Goal: Task Accomplishment & Management: Complete application form

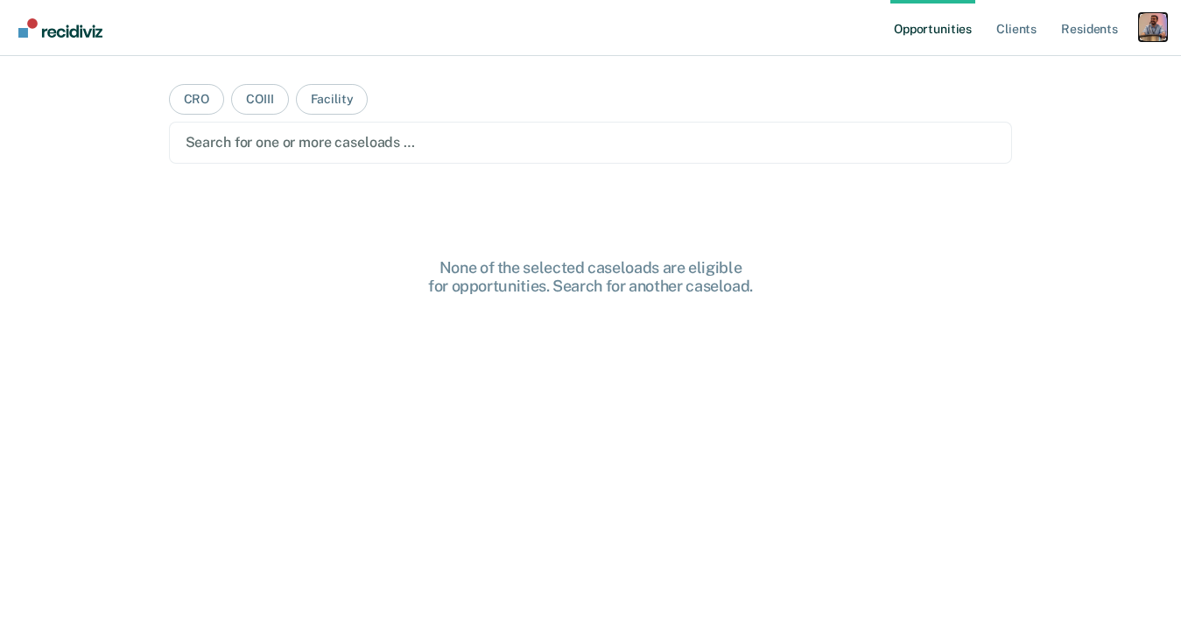
click at [1150, 36] on div "Profile dropdown button" at bounding box center [1153, 27] width 28 height 28
click at [1029, 72] on link "Profile" at bounding box center [1082, 71] width 141 height 15
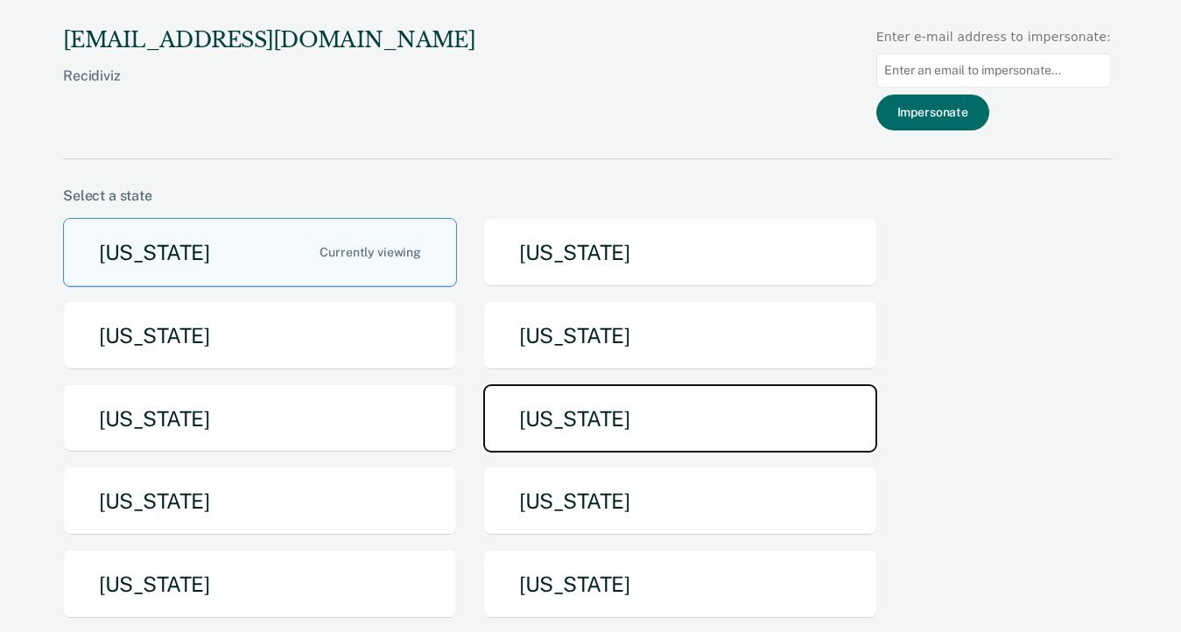
click at [630, 416] on button "[US_STATE]" at bounding box center [680, 418] width 394 height 69
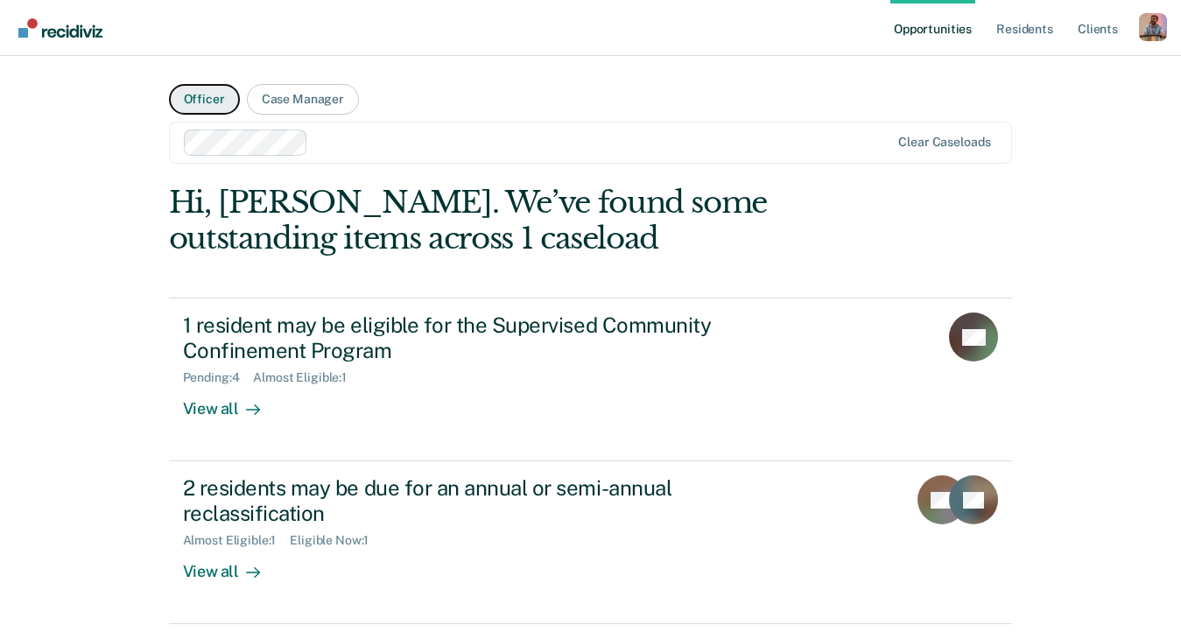
click at [214, 101] on button "Officer" at bounding box center [204, 99] width 71 height 31
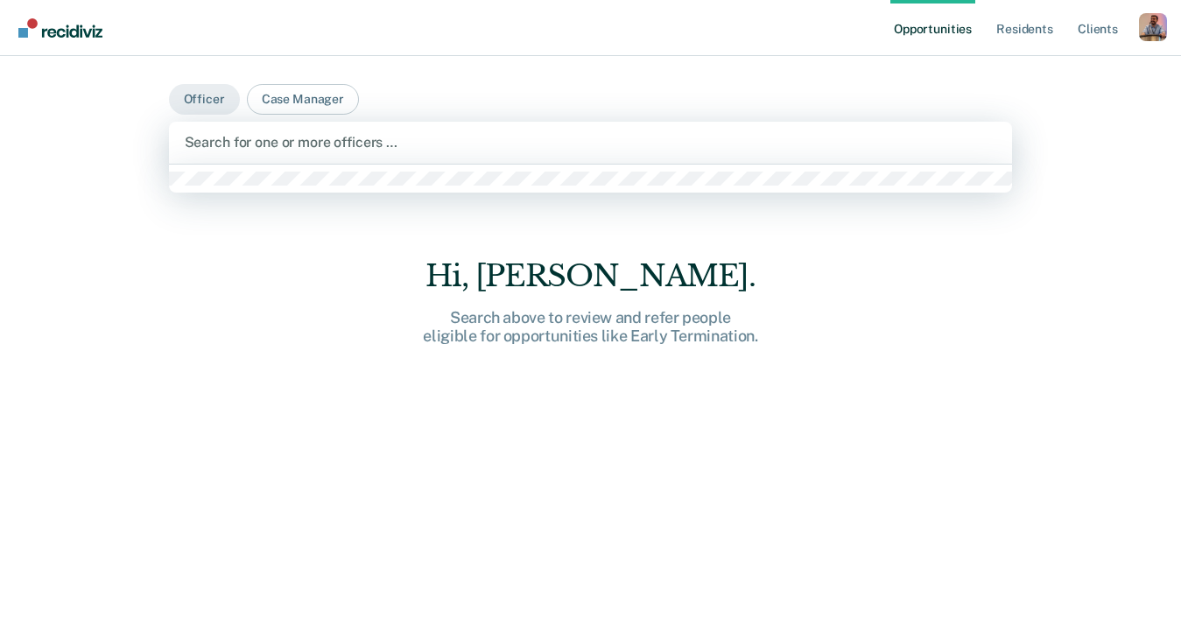
click at [285, 140] on div at bounding box center [591, 142] width 812 height 20
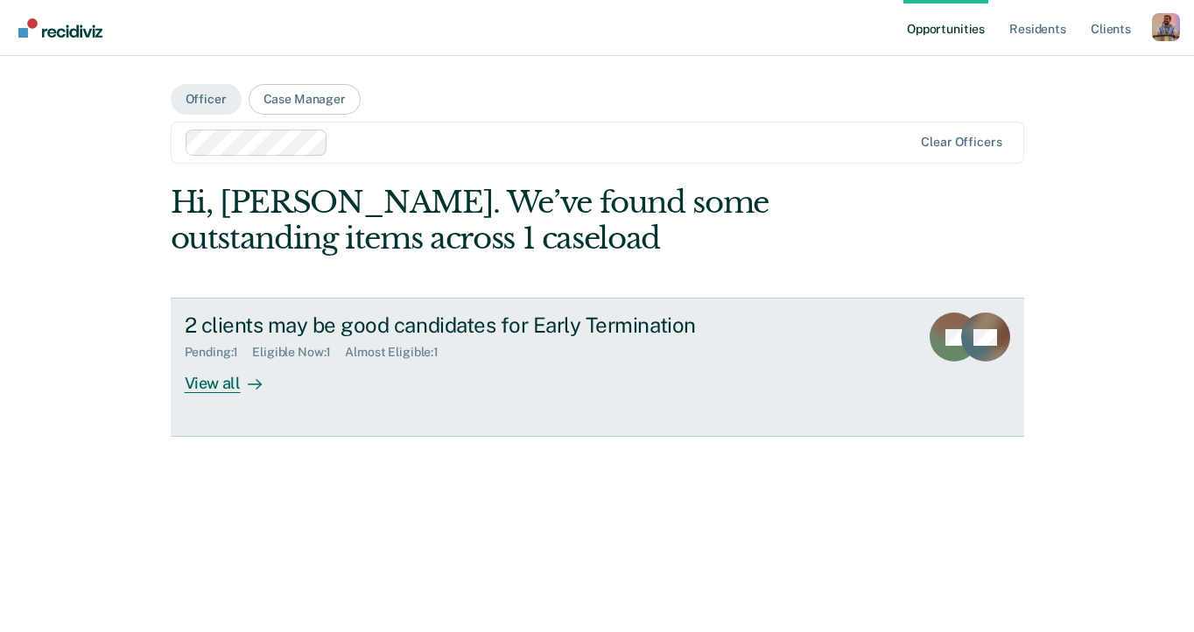
click at [218, 383] on div "View all" at bounding box center [234, 377] width 98 height 34
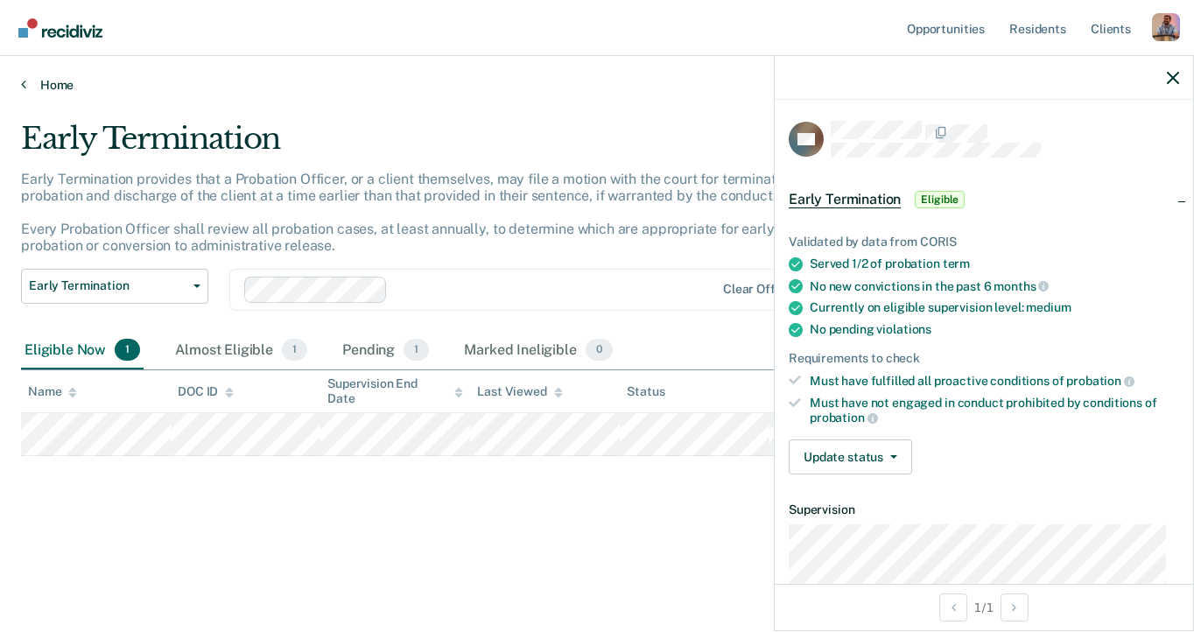
click at [59, 88] on link "Home" at bounding box center [597, 85] width 1152 height 16
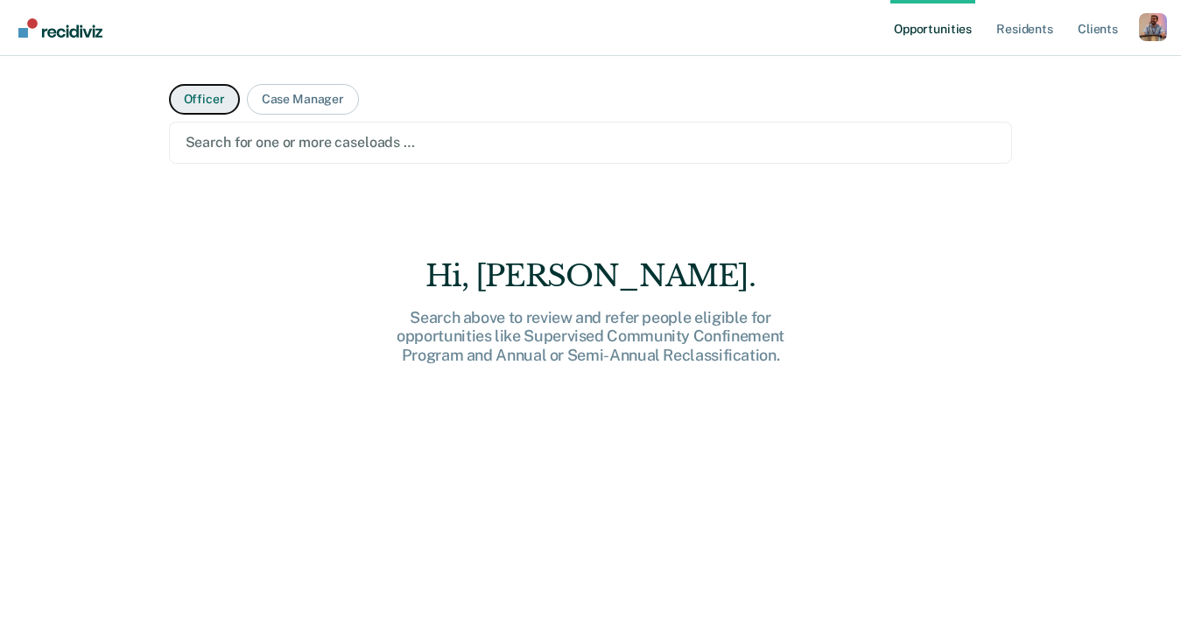
click at [211, 99] on button "Officer" at bounding box center [204, 99] width 71 height 31
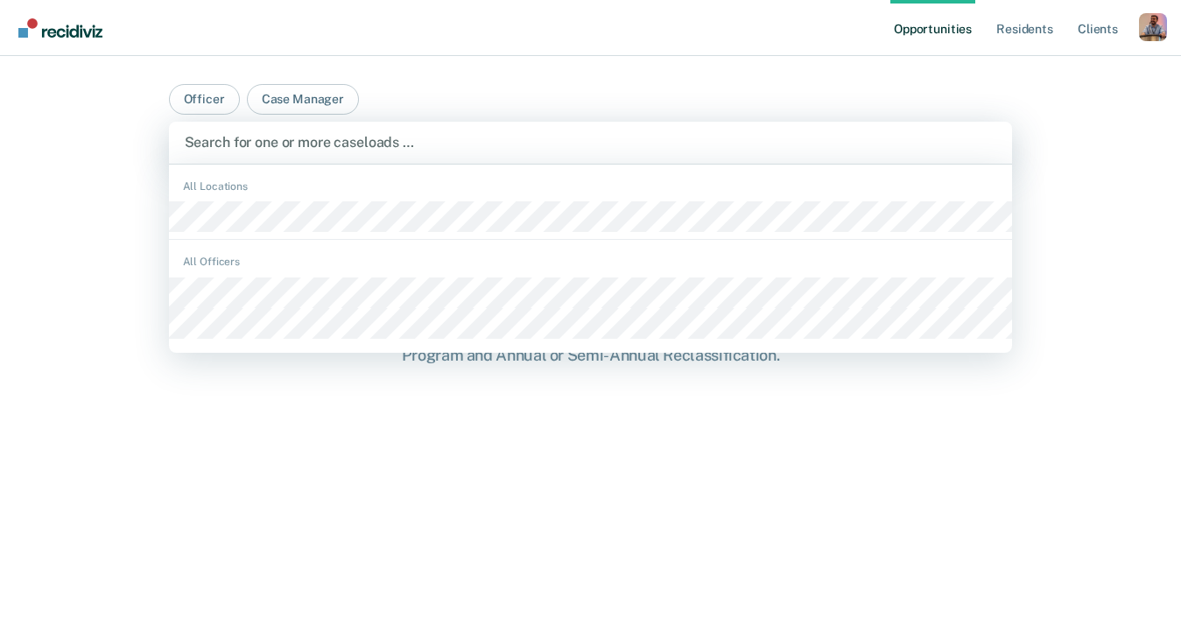
click at [232, 139] on div at bounding box center [591, 142] width 812 height 20
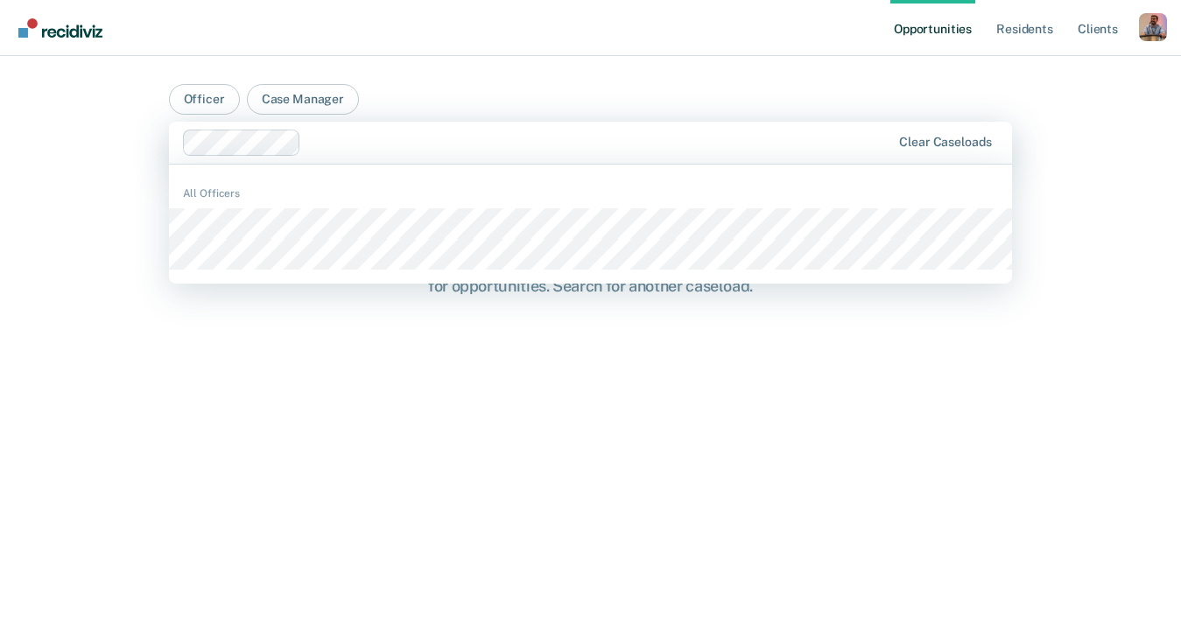
click at [380, 143] on div at bounding box center [599, 142] width 582 height 20
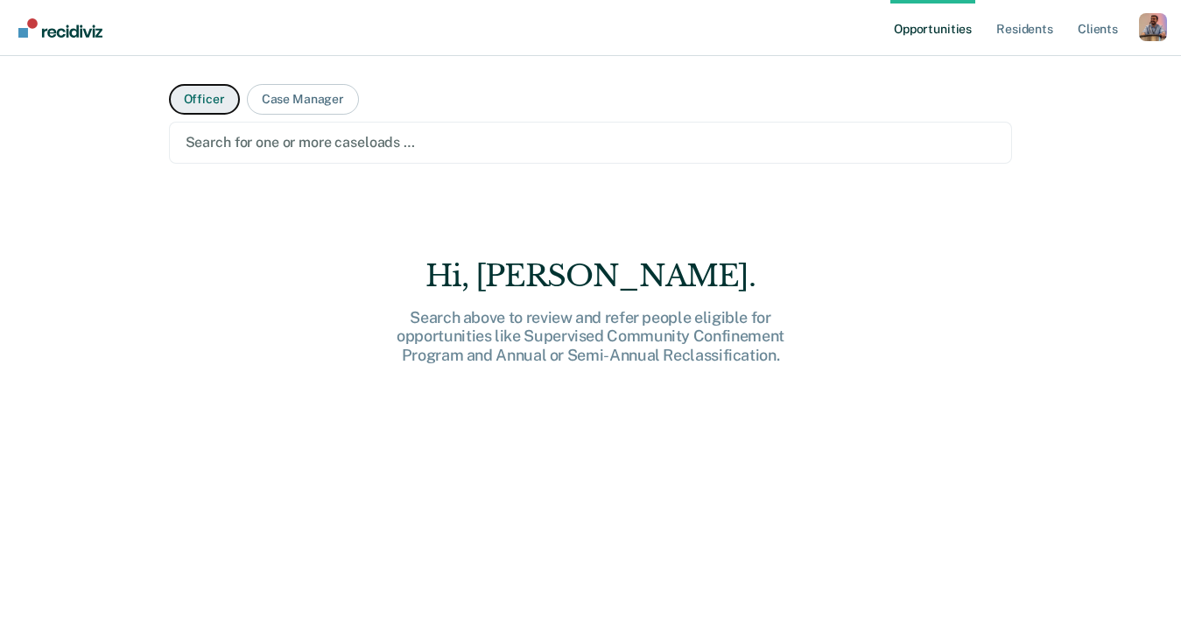
click at [204, 98] on button "Officer" at bounding box center [204, 99] width 71 height 31
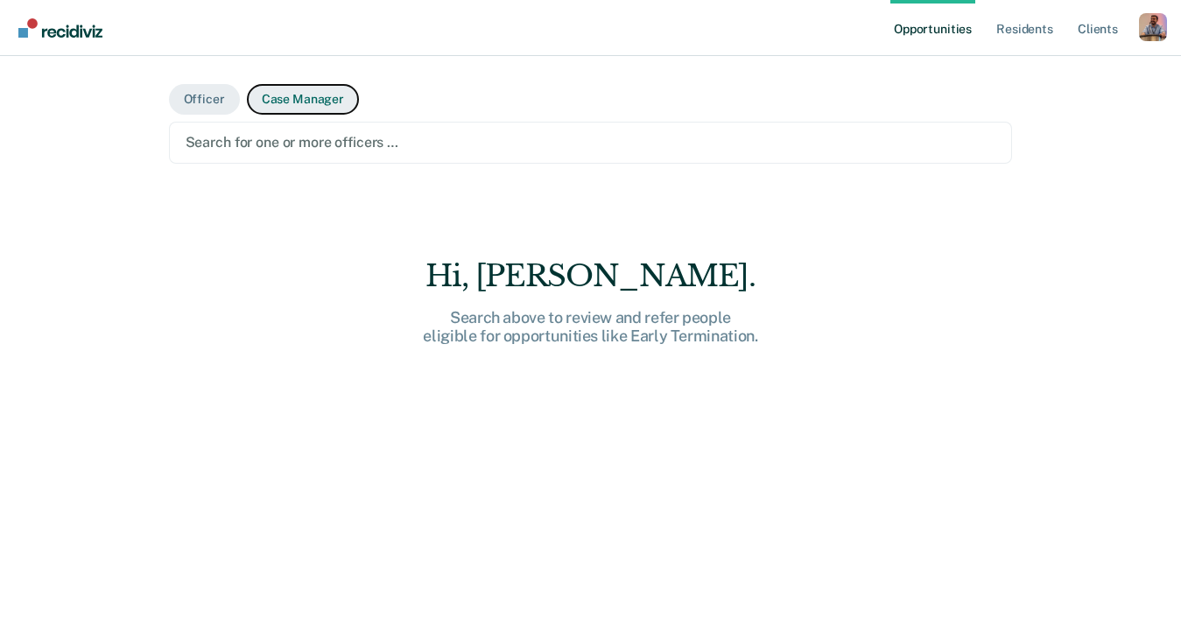
click at [260, 107] on button "Case Manager" at bounding box center [303, 99] width 112 height 31
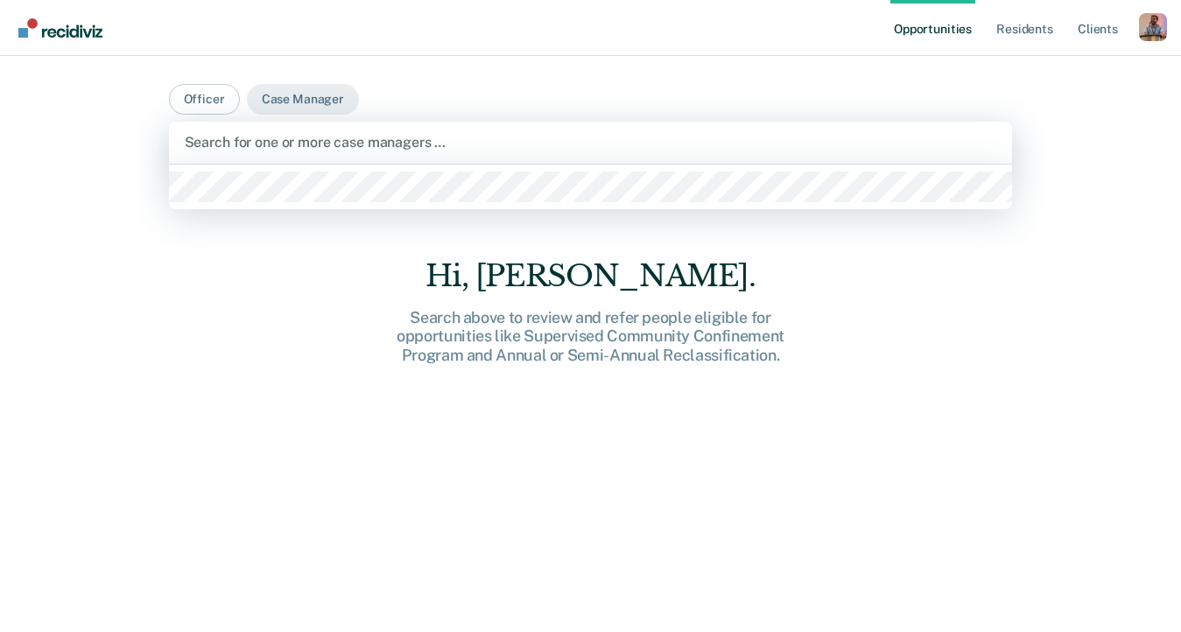
click at [284, 130] on div "Search for one or more case managers …" at bounding box center [591, 143] width 844 height 42
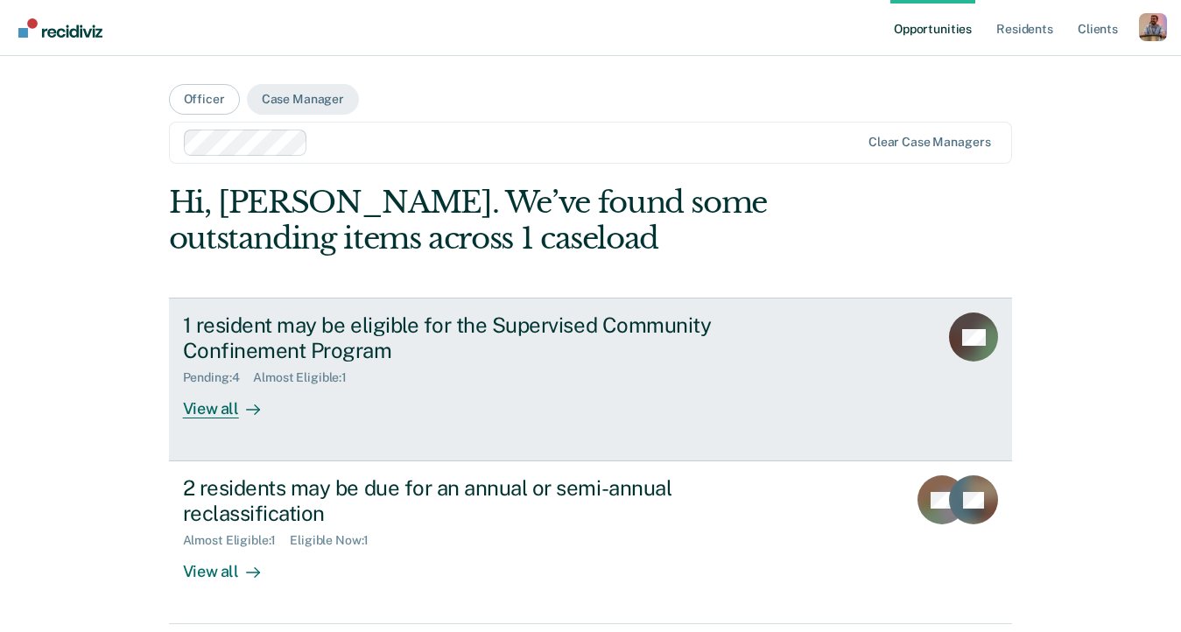
click at [216, 408] on div "View all" at bounding box center [232, 402] width 98 height 34
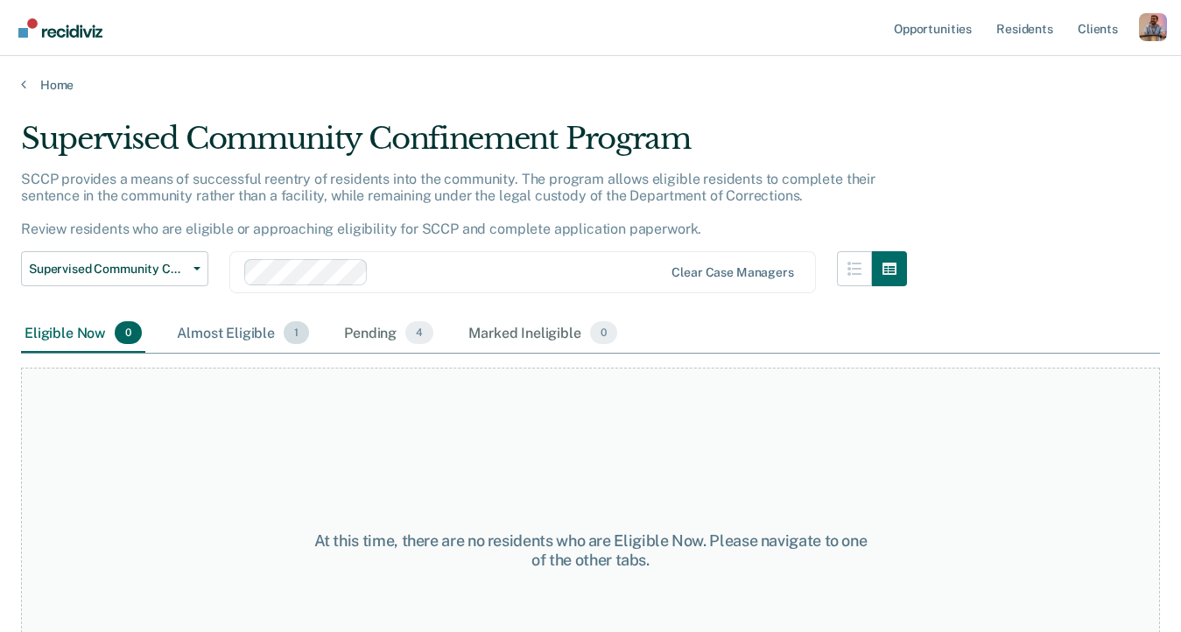
click at [248, 330] on div "Almost Eligible 1" at bounding box center [242, 333] width 139 height 39
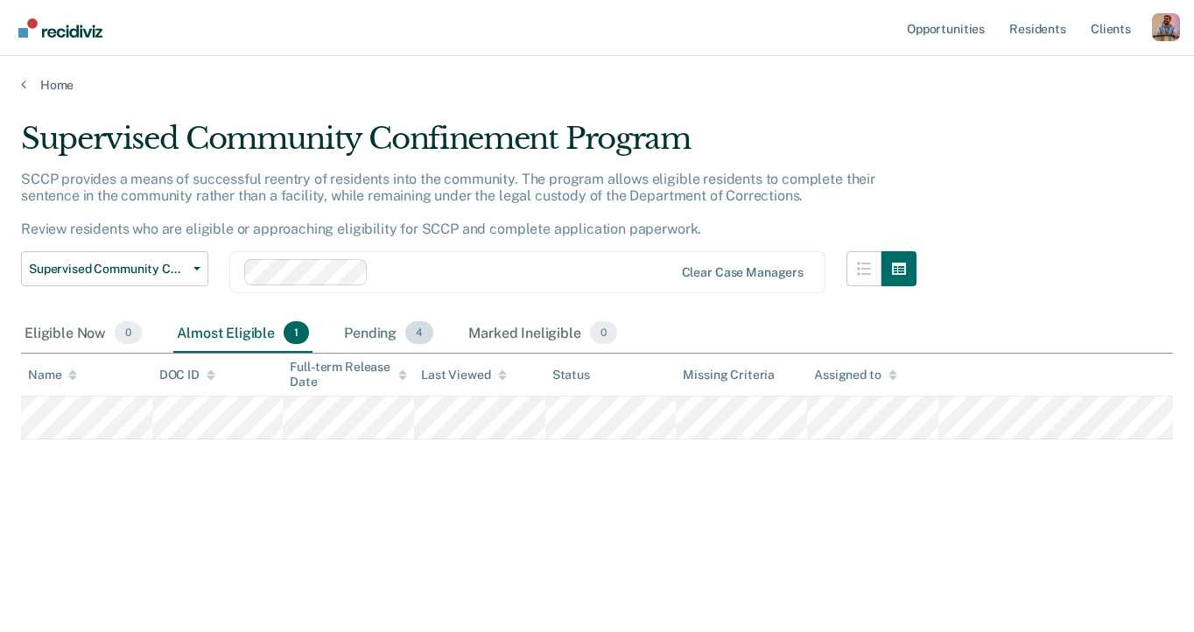
click at [371, 339] on div "Pending 4" at bounding box center [389, 333] width 96 height 39
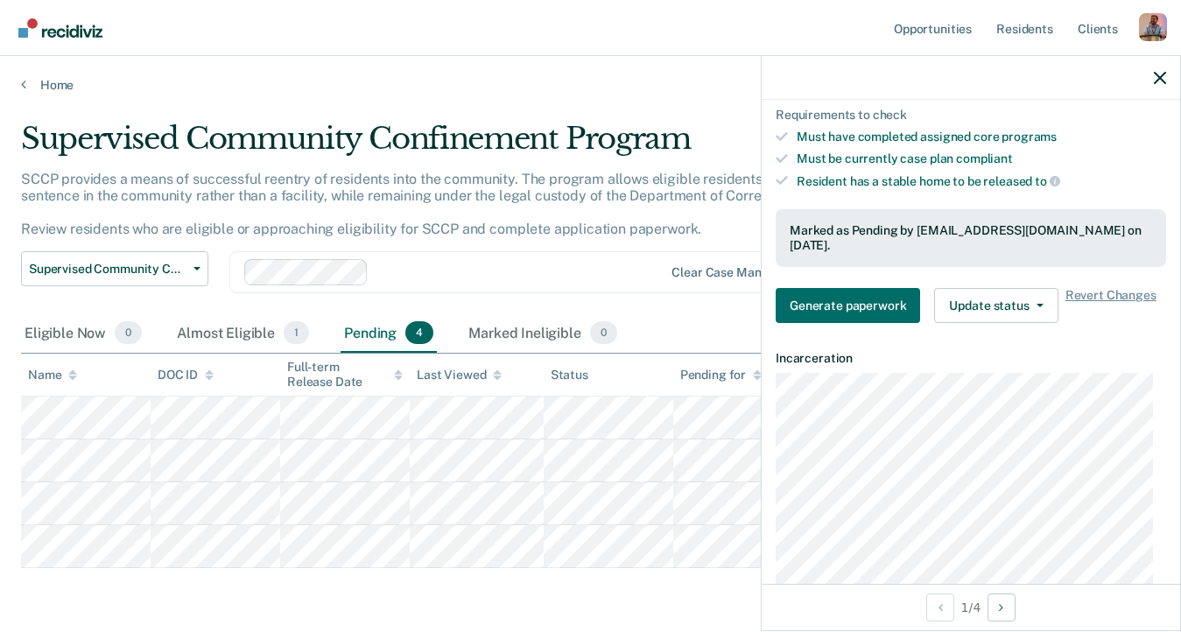
scroll to position [297, 0]
click at [1036, 304] on icon "button" at bounding box center [1039, 306] width 7 height 4
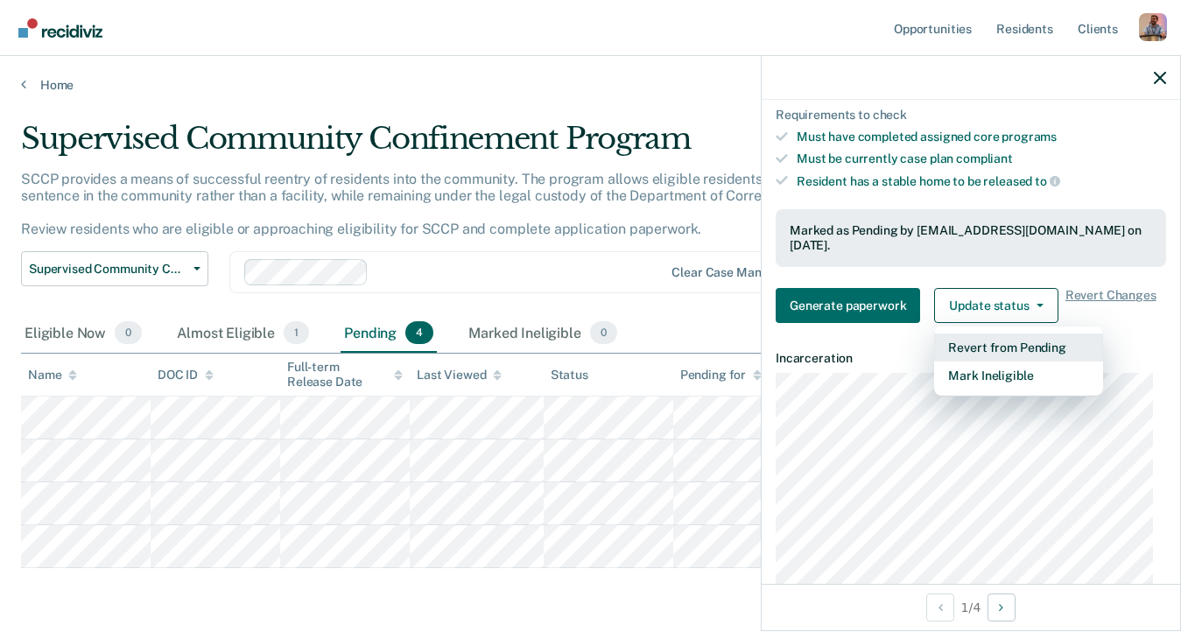
click at [998, 334] on button "Revert from Pending" at bounding box center [1018, 348] width 169 height 28
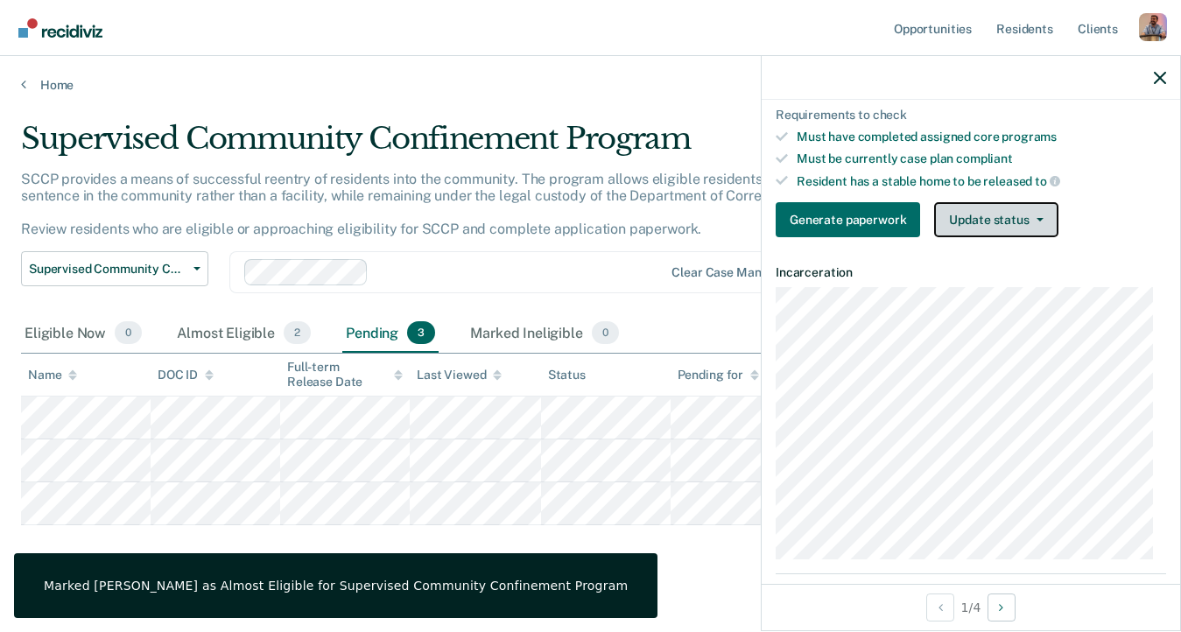
click at [1026, 219] on button "Update status" at bounding box center [995, 219] width 123 height 35
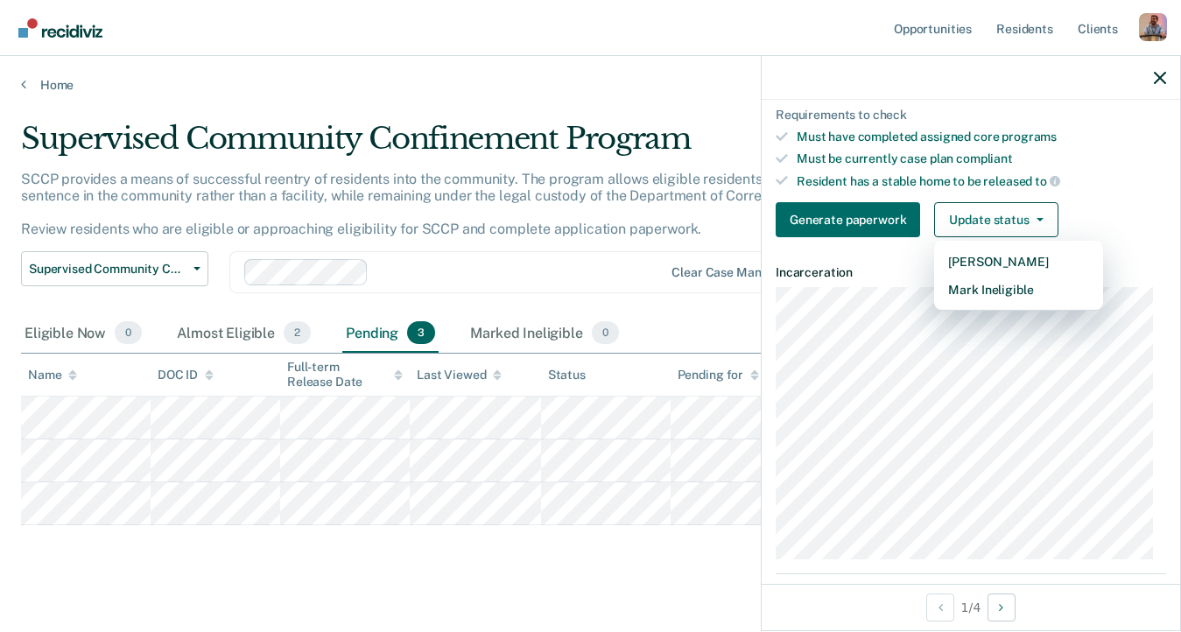
click at [879, 268] on dt "Incarceration" at bounding box center [971, 272] width 390 height 15
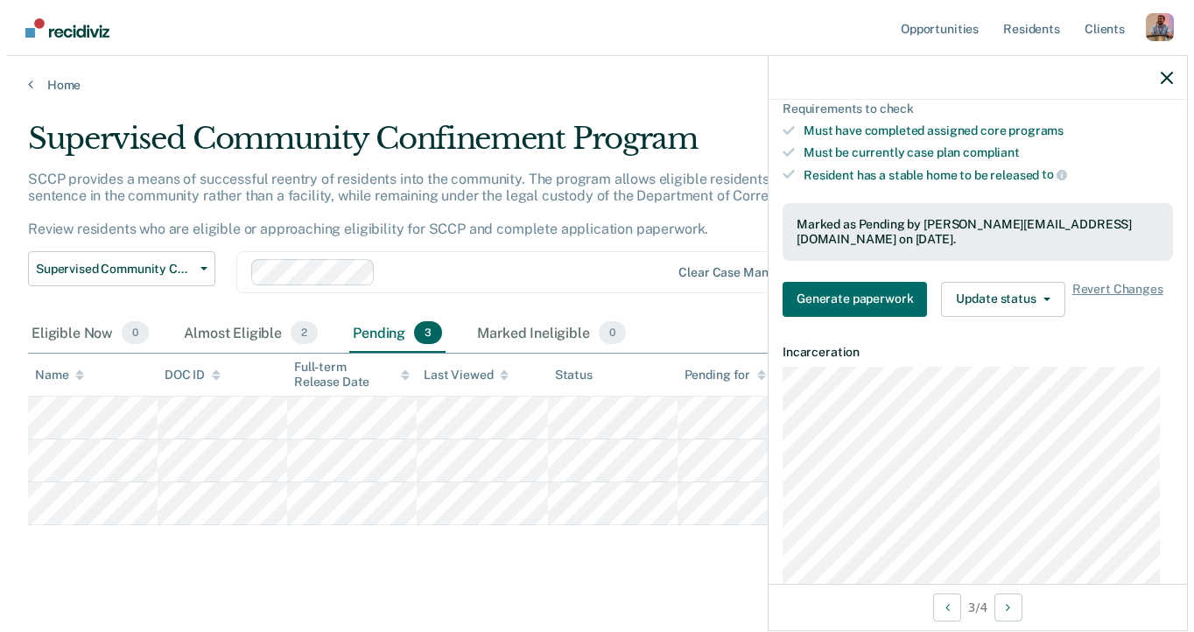
scroll to position [312, 0]
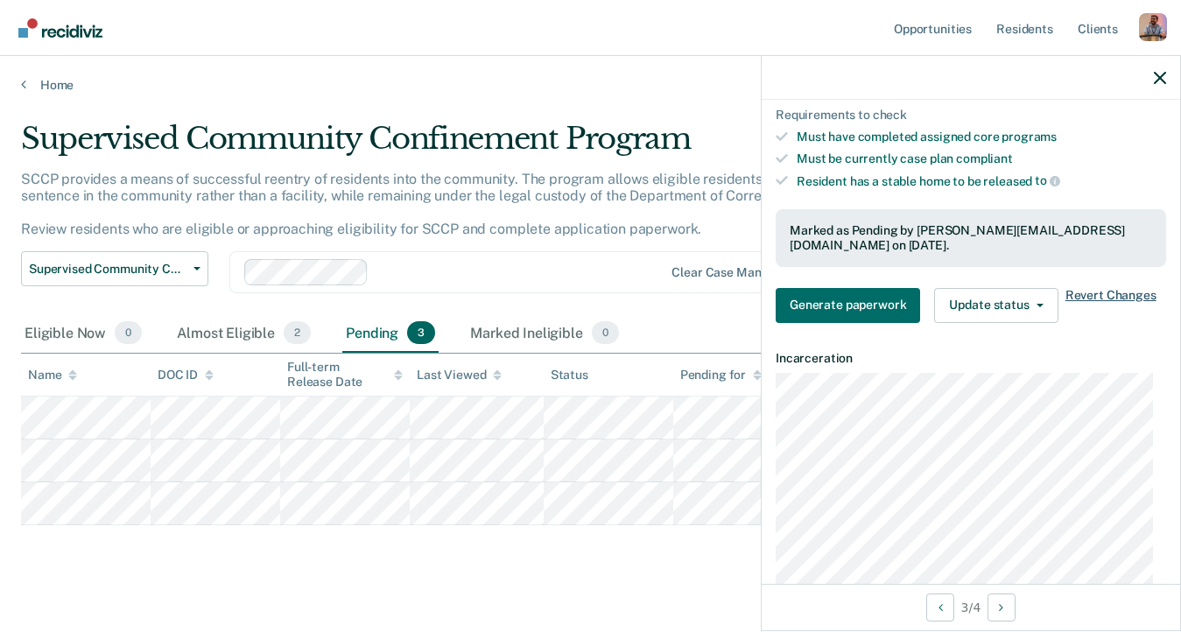
click at [1121, 295] on span "Revert Changes" at bounding box center [1110, 305] width 91 height 35
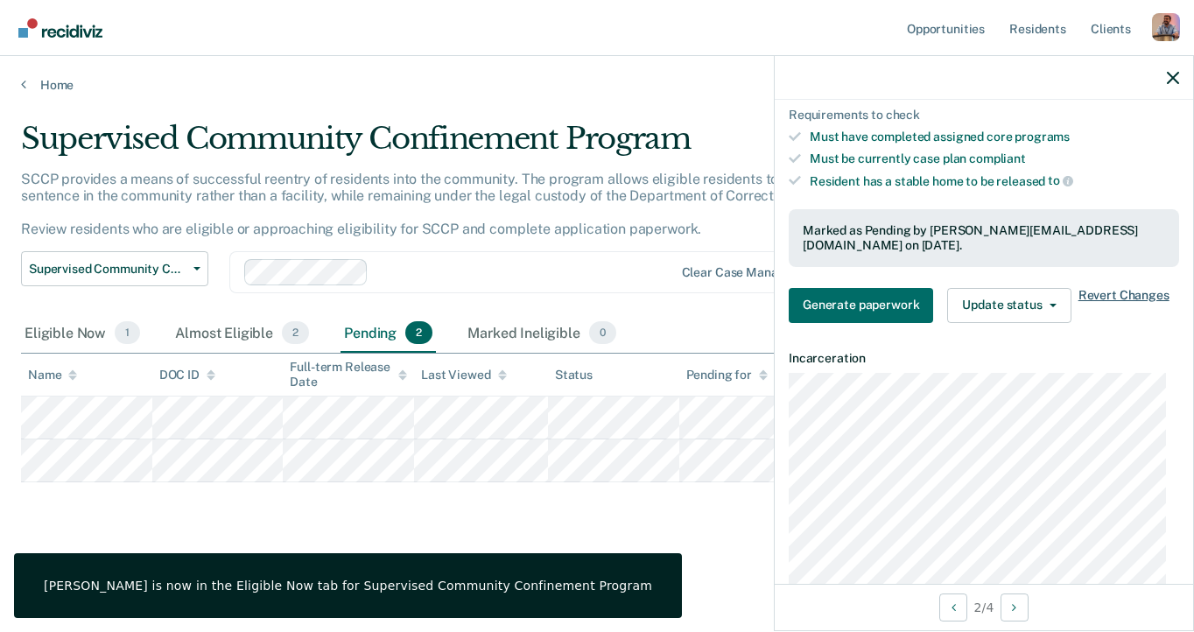
click at [1098, 288] on span "Revert Changes" at bounding box center [1123, 305] width 91 height 35
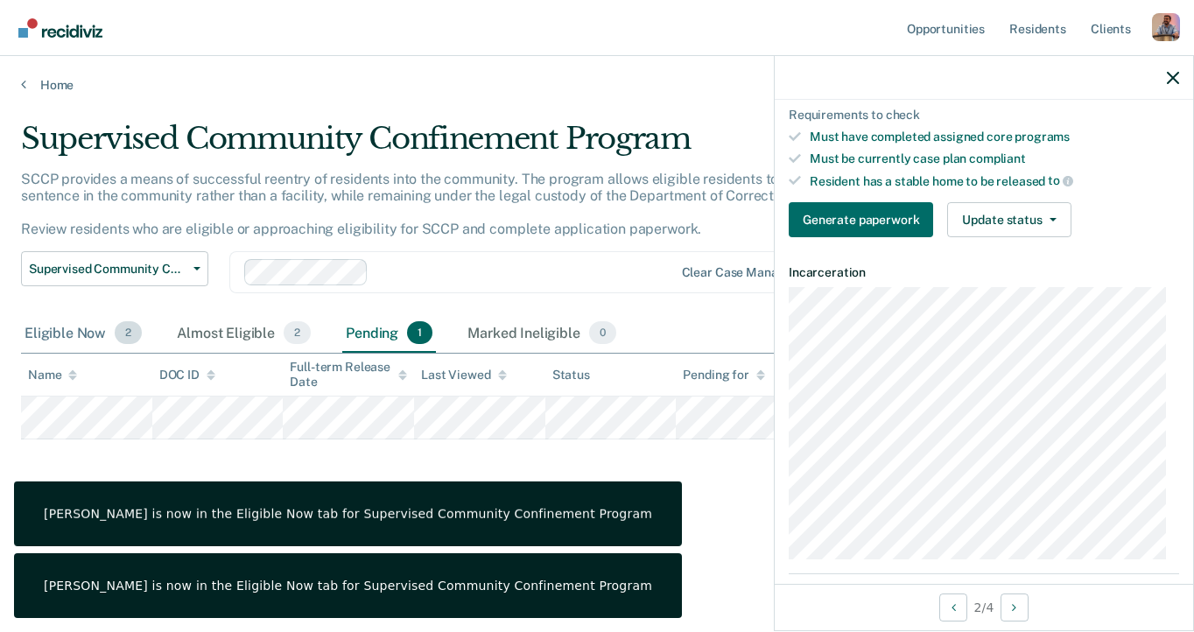
click at [76, 335] on div "Eligible Now 2" at bounding box center [83, 333] width 124 height 39
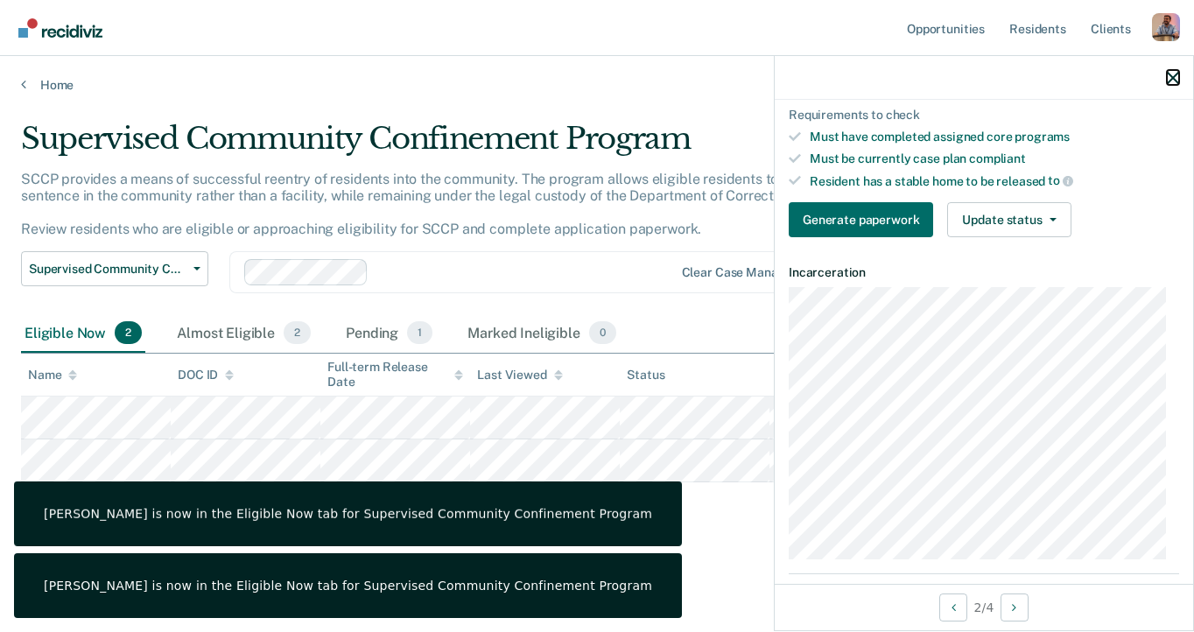
click at [1172, 74] on icon "button" at bounding box center [1173, 78] width 12 height 12
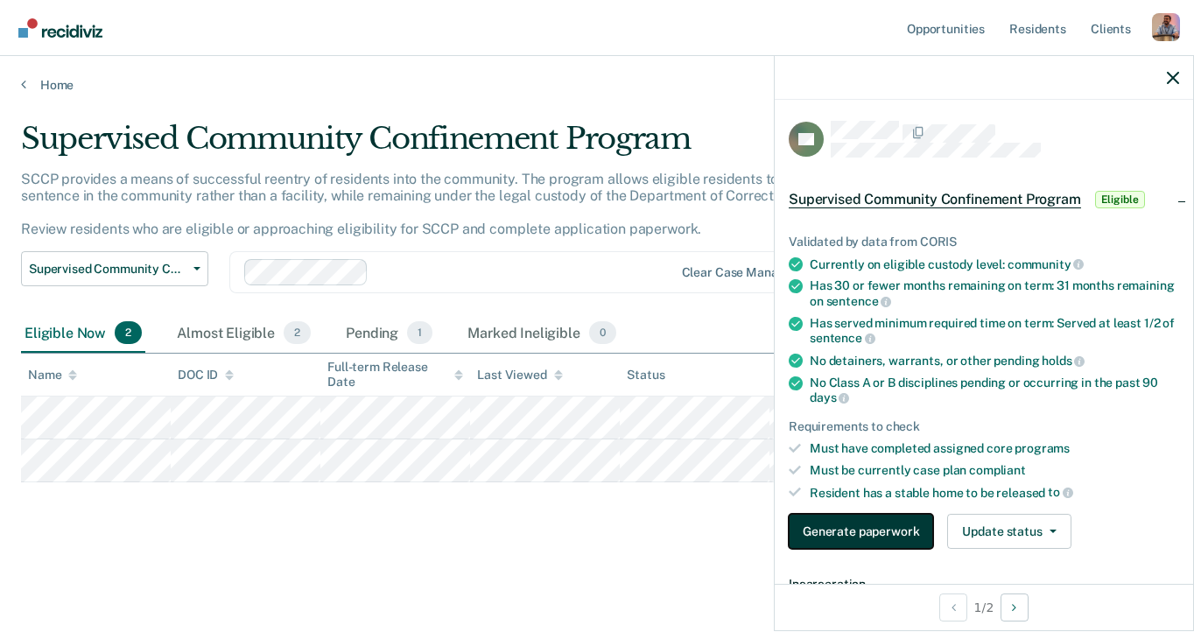
click at [823, 523] on button "Generate paperwork" at bounding box center [861, 531] width 144 height 35
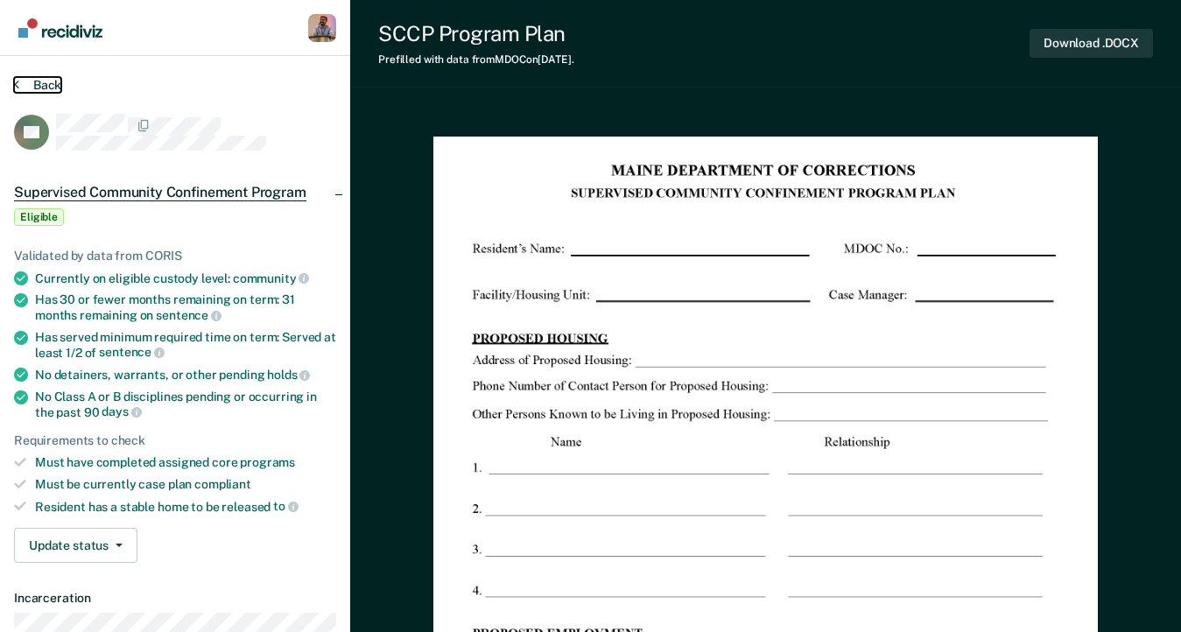
click at [42, 87] on button "Back" at bounding box center [37, 85] width 47 height 16
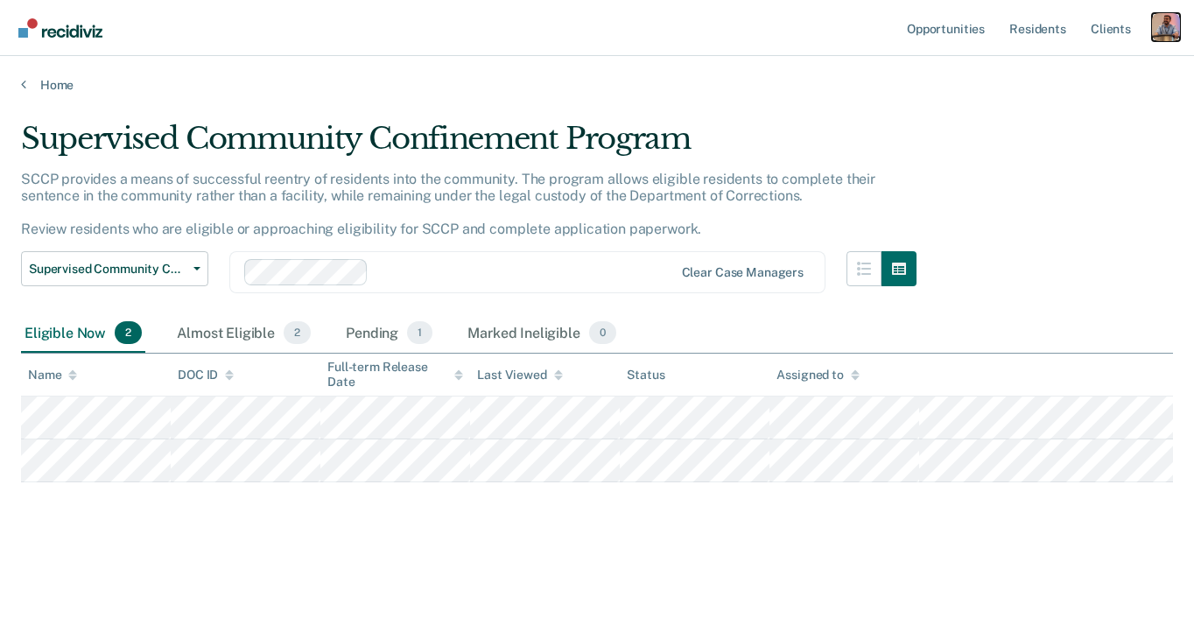
click at [1170, 32] on div "Profile dropdown button" at bounding box center [1166, 27] width 28 height 28
click at [1059, 70] on link "Profile" at bounding box center [1095, 71] width 141 height 15
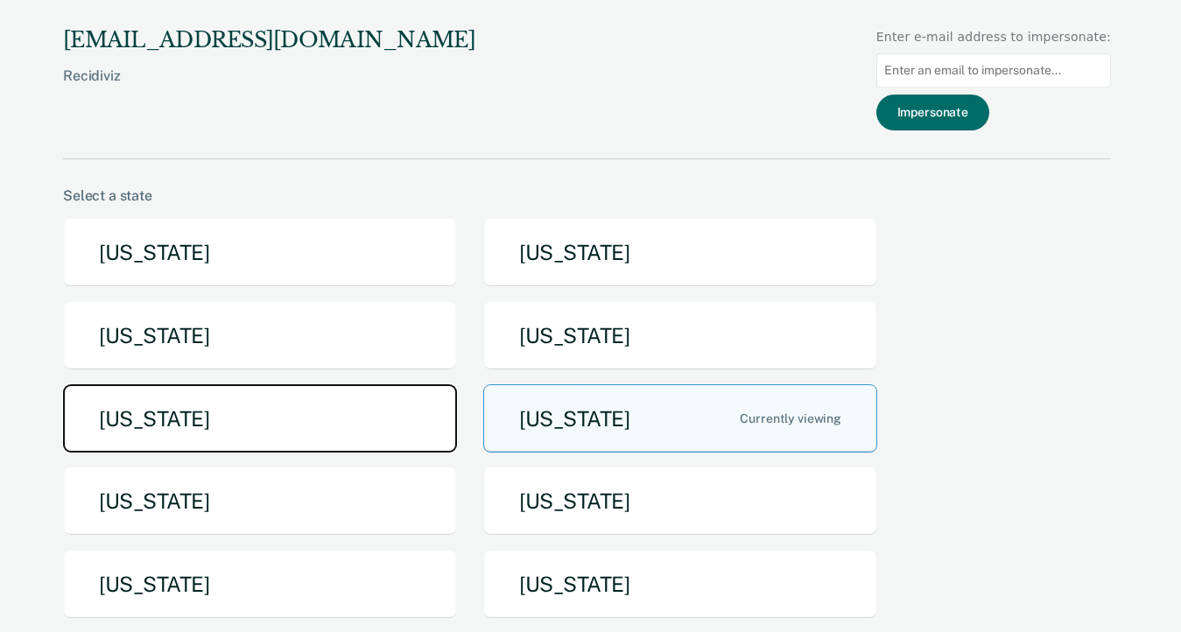
click at [283, 434] on button "[US_STATE]" at bounding box center [260, 418] width 394 height 69
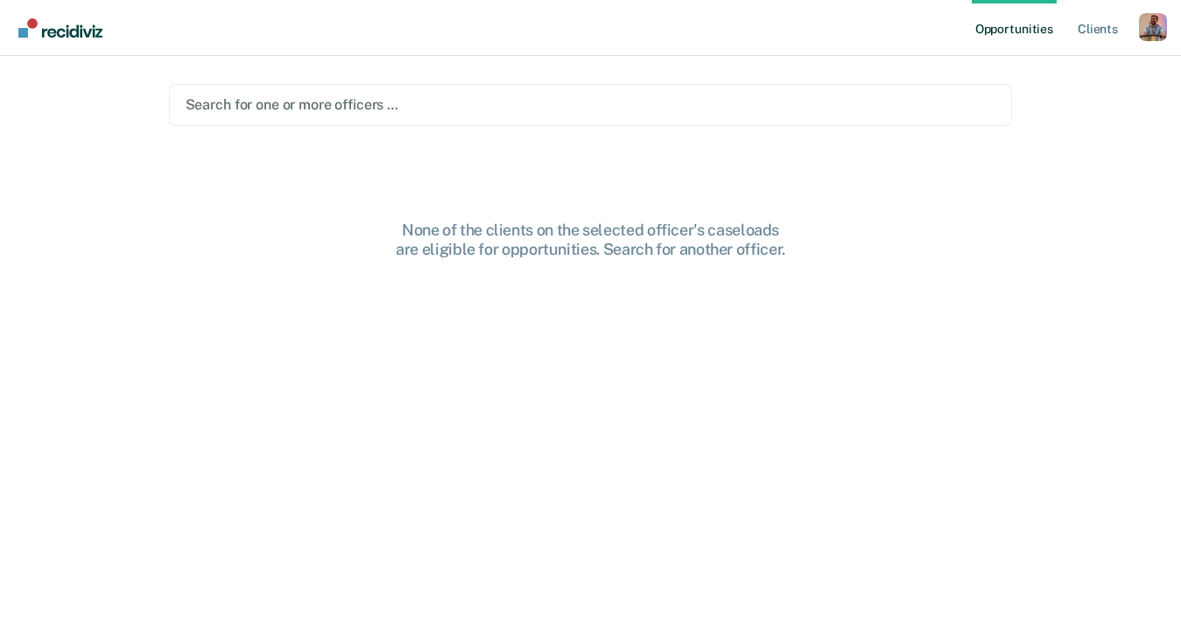
click at [347, 93] on div "Search for one or more officers …" at bounding box center [591, 105] width 814 height 24
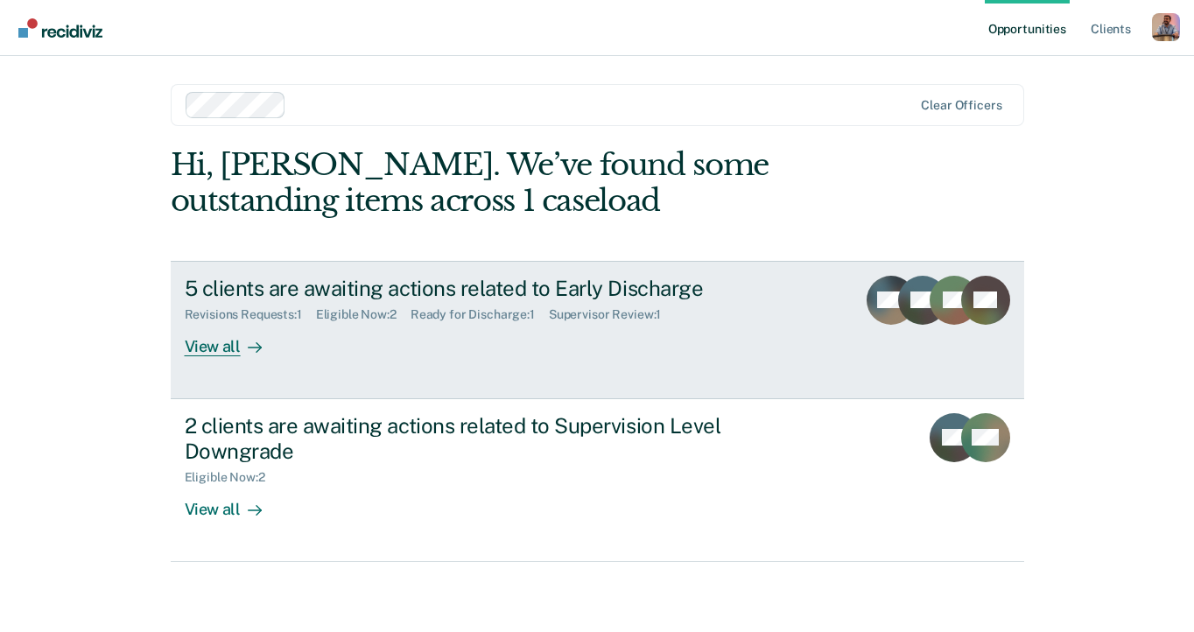
click at [204, 341] on div "View all" at bounding box center [234, 339] width 98 height 34
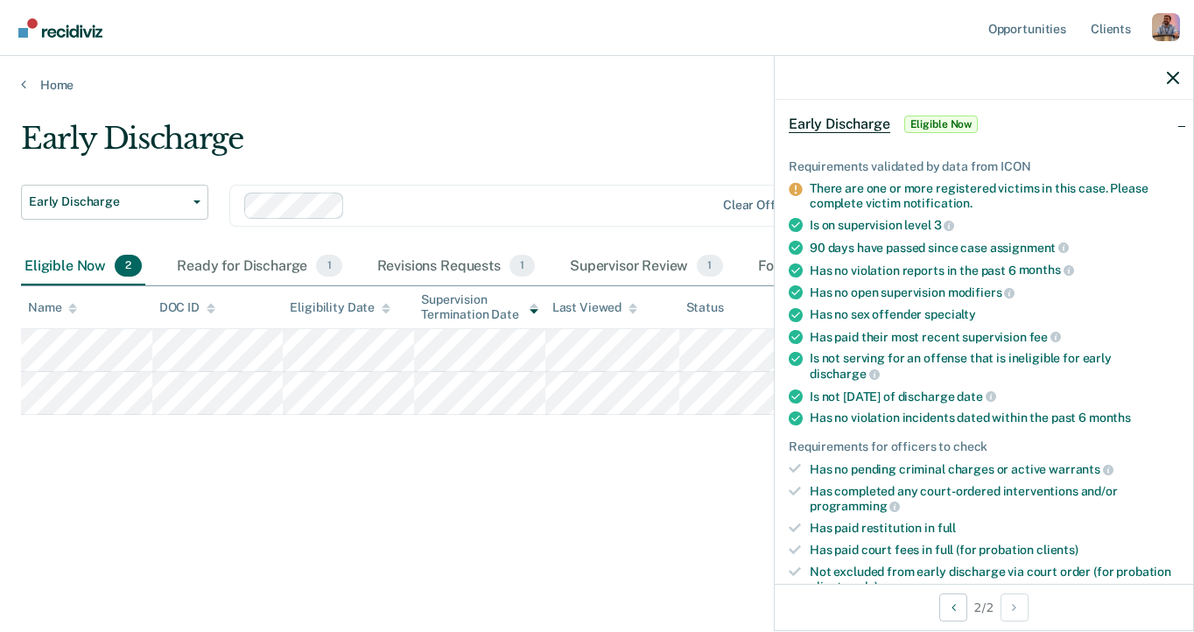
scroll to position [306, 0]
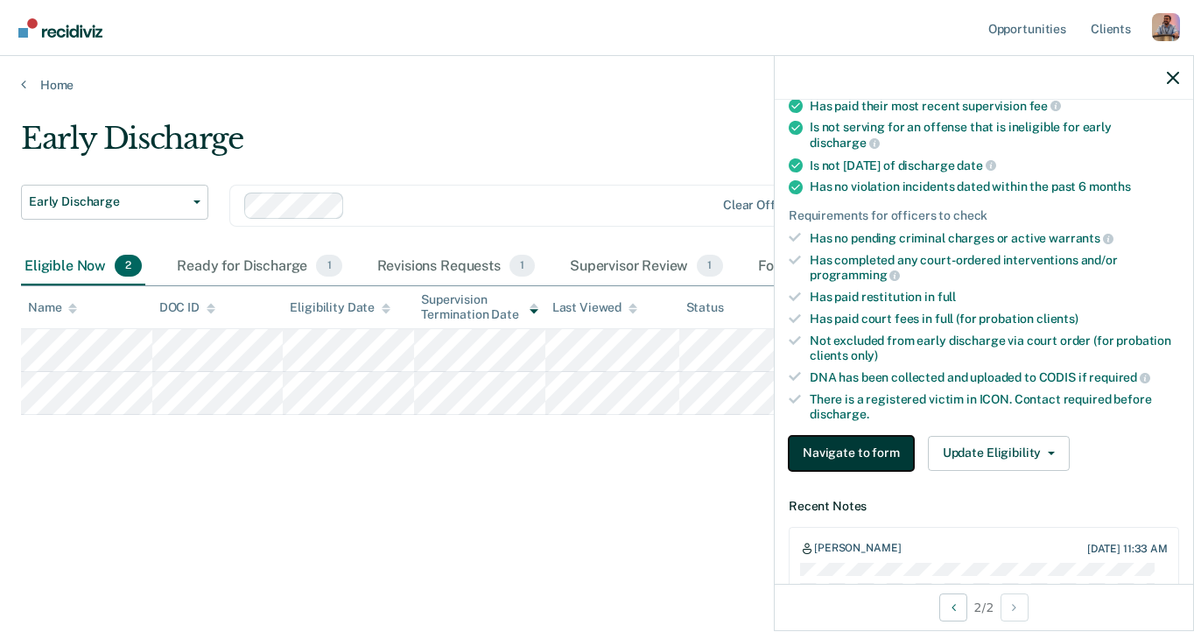
click at [860, 452] on button "Navigate to form" at bounding box center [851, 453] width 125 height 35
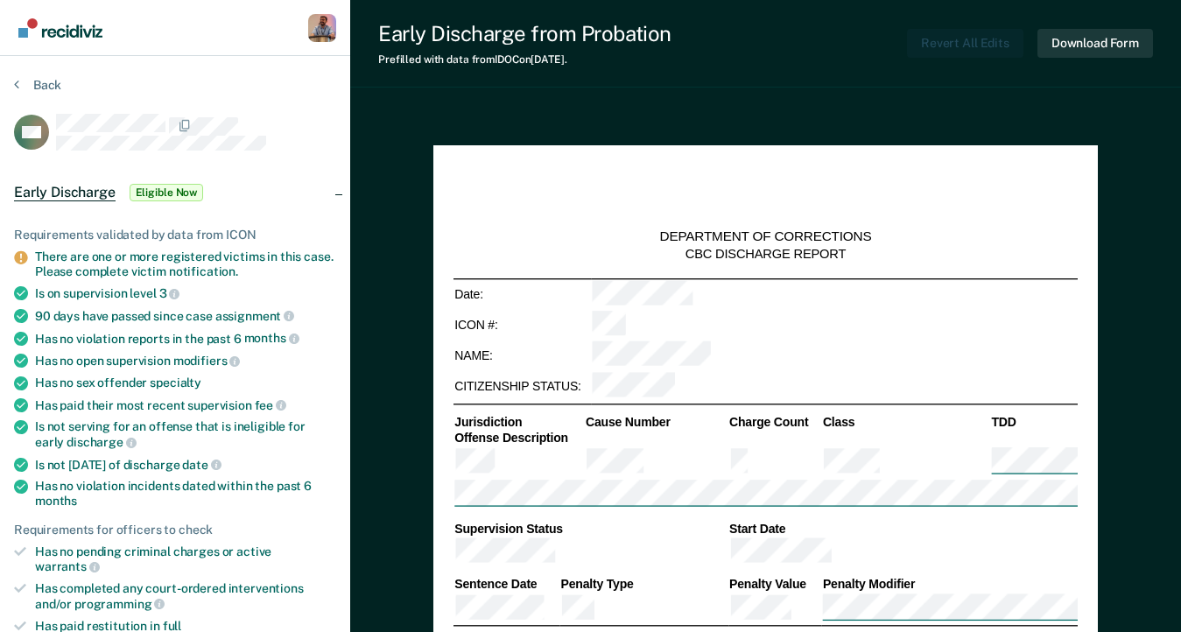
type textarea "x"
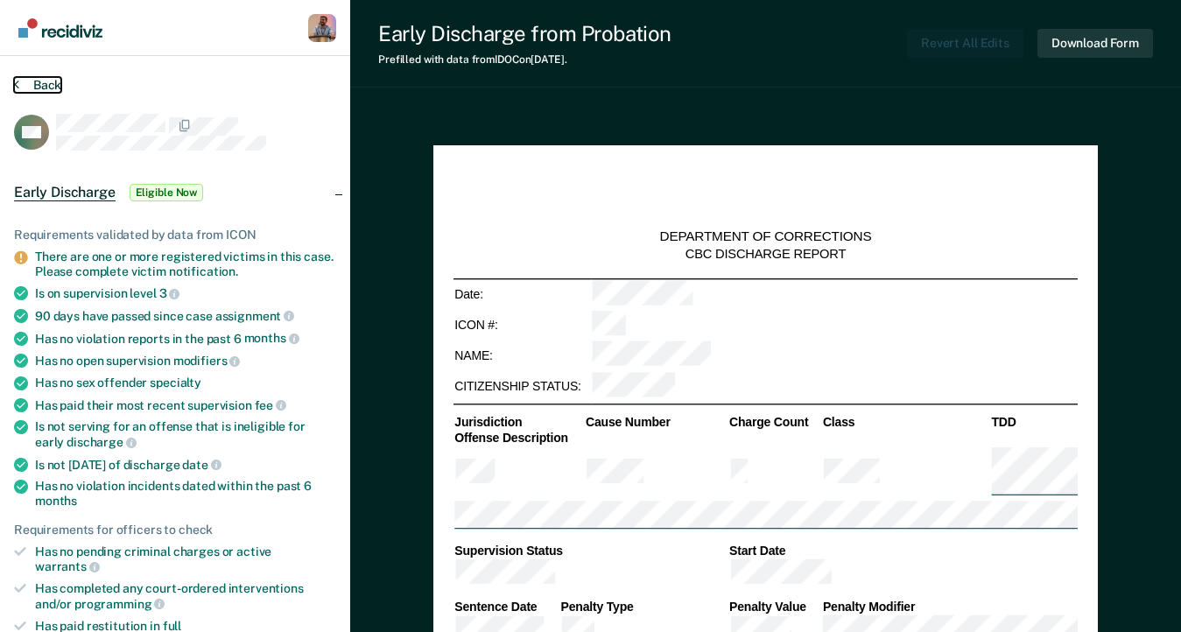
click at [38, 81] on button "Back" at bounding box center [37, 85] width 47 height 16
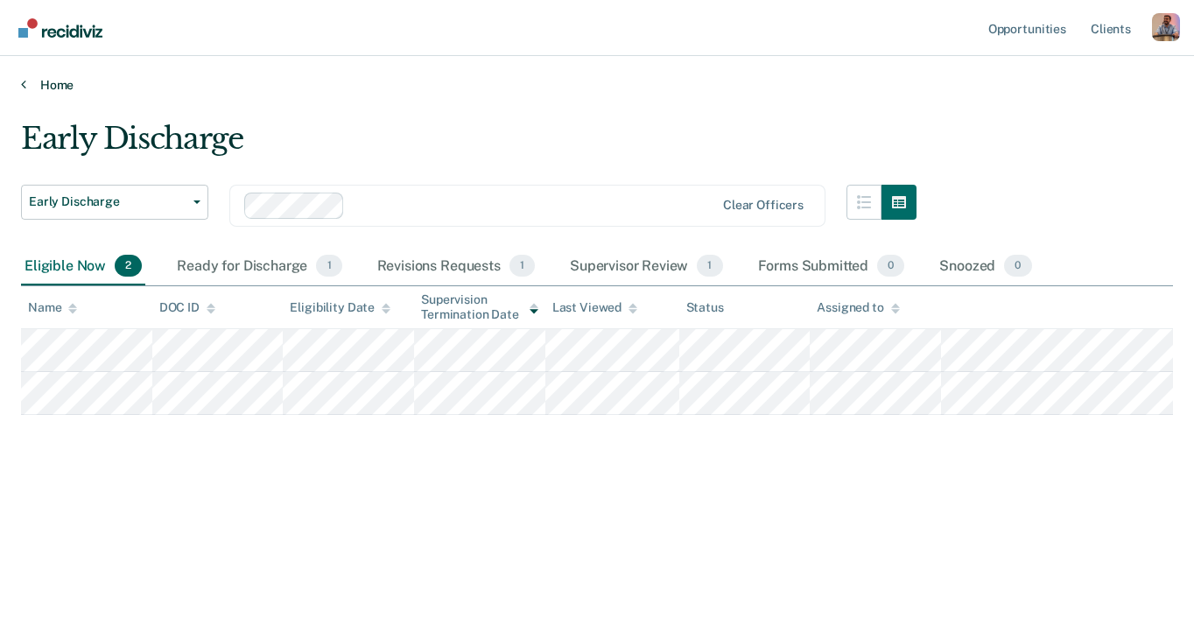
click at [48, 82] on link "Home" at bounding box center [597, 85] width 1152 height 16
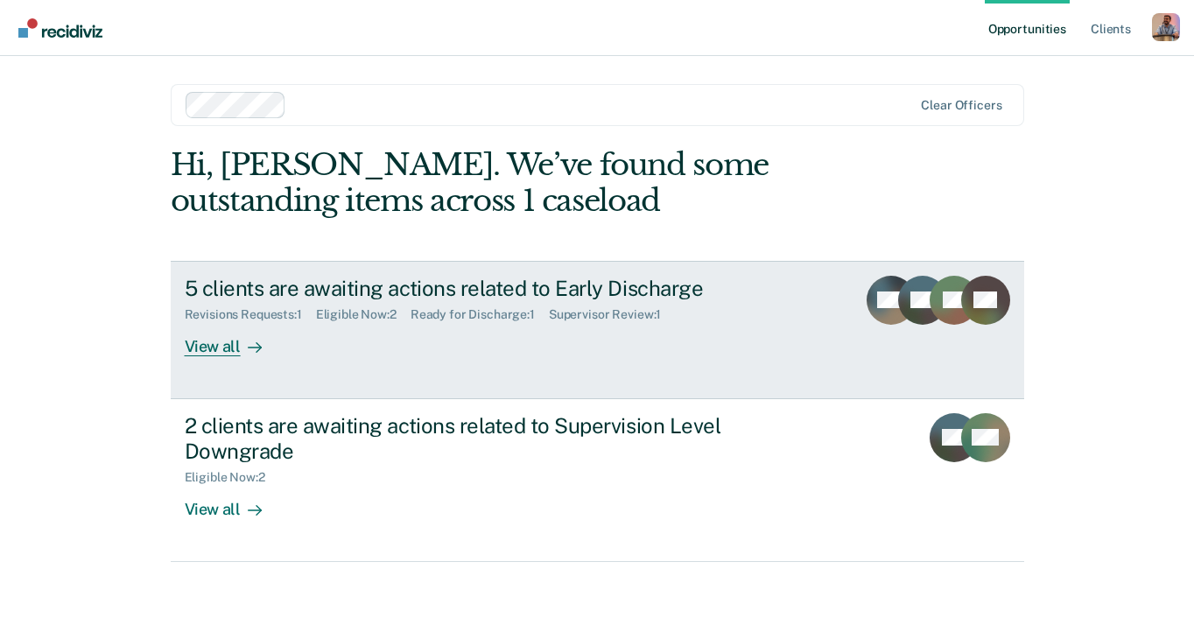
click at [225, 347] on div "View all" at bounding box center [234, 339] width 98 height 34
